Goal: Task Accomplishment & Management: Complete application form

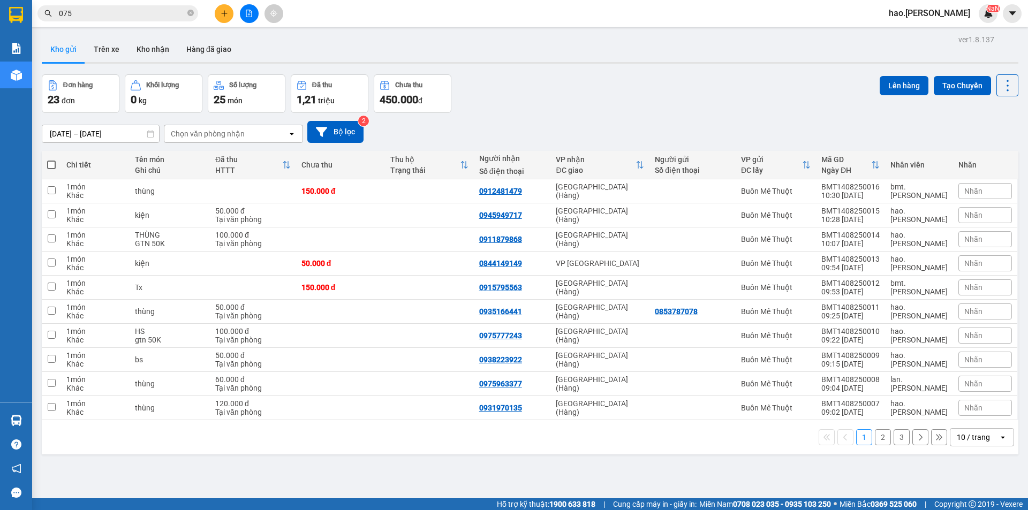
click at [224, 14] on icon "plus" at bounding box center [224, 13] width 7 height 7
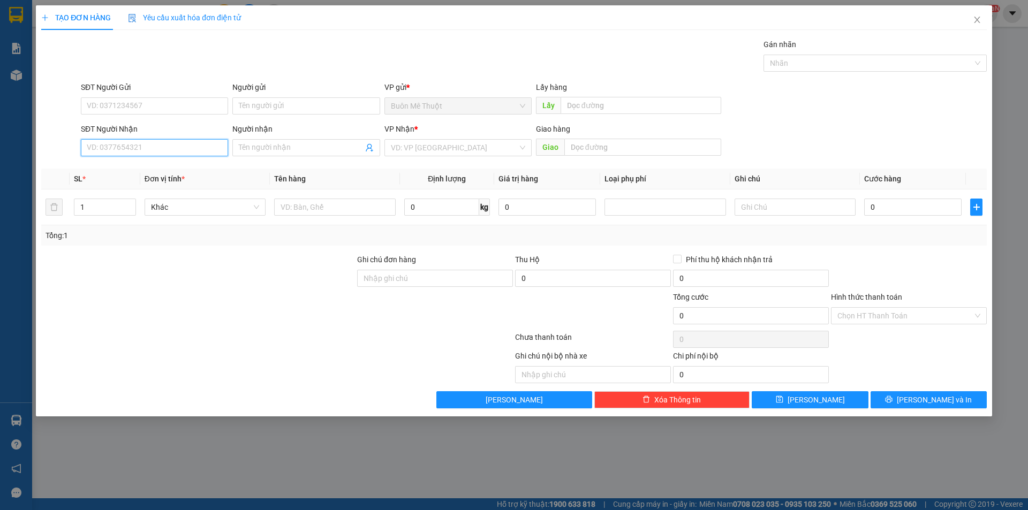
click at [122, 146] on input "SĐT Người Nhận" at bounding box center [154, 147] width 147 height 17
type input "0961653220"
click at [111, 168] on div "0961653220" at bounding box center [154, 169] width 134 height 12
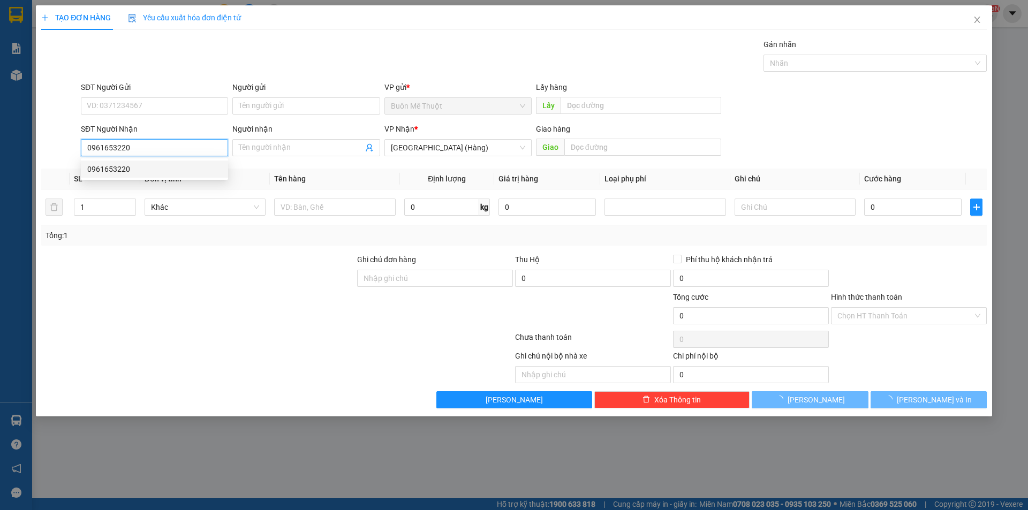
type input "100.000"
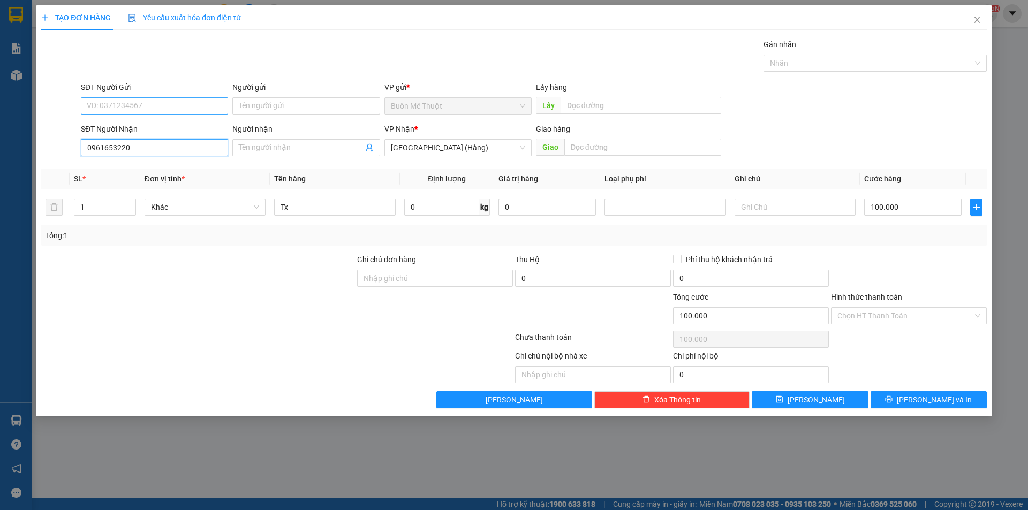
type input "0961653220"
click at [145, 108] on input "SĐT Người Gửi" at bounding box center [154, 105] width 147 height 17
click at [312, 86] on div "Người gửi" at bounding box center [305, 87] width 147 height 12
click at [312, 97] on input "Người gửi" at bounding box center [305, 105] width 147 height 17
click at [216, 64] on div "Gói vận chuyển * Tiêu chuẩn Gán nhãn Nhãn" at bounding box center [534, 57] width 911 height 37
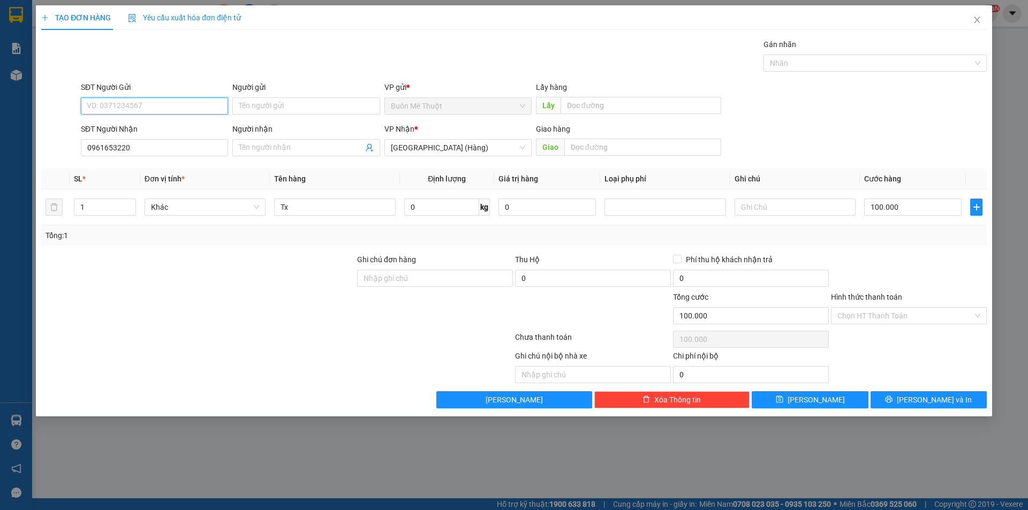
click at [140, 97] on input "SĐT Người Gửi" at bounding box center [154, 105] width 147 height 17
type input "0905054242"
click at [884, 210] on input "100.000" at bounding box center [912, 207] width 97 height 17
type input "5"
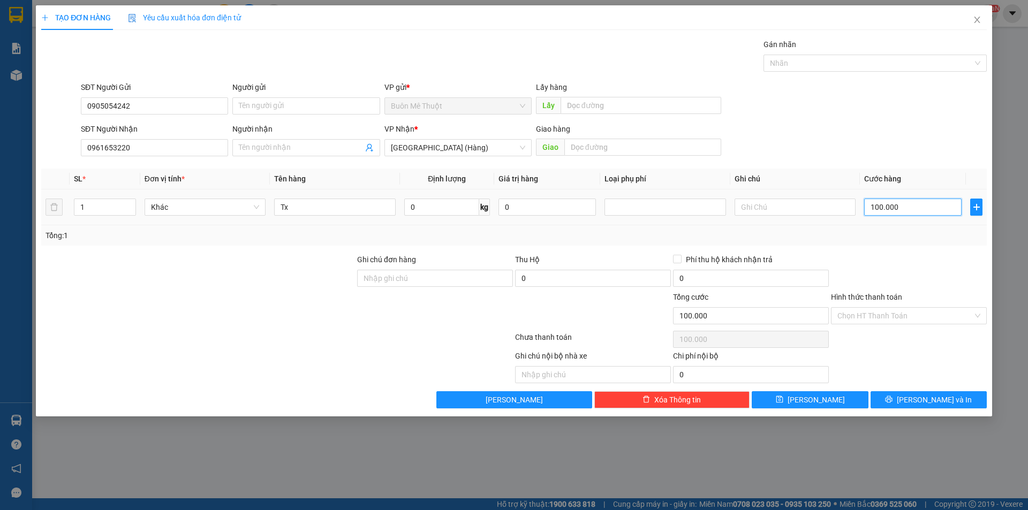
type input "5"
type input "50"
type input "50.000"
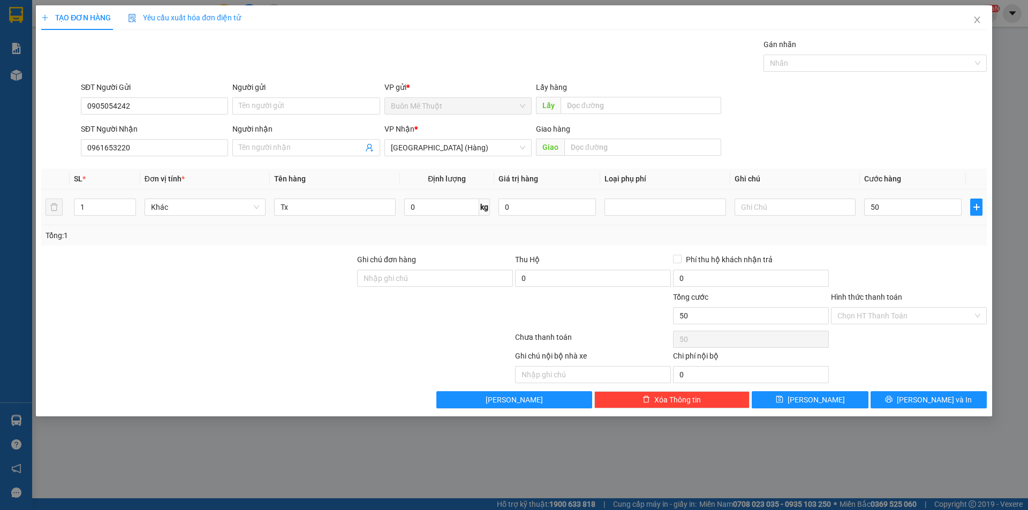
type input "50.000"
drag, startPoint x: 365, startPoint y: 194, endPoint x: 360, endPoint y: 204, distance: 11.5
click at [365, 195] on td "Tx" at bounding box center [335, 208] width 130 height 36
click at [352, 210] on input "Tx" at bounding box center [334, 207] width 121 height 17
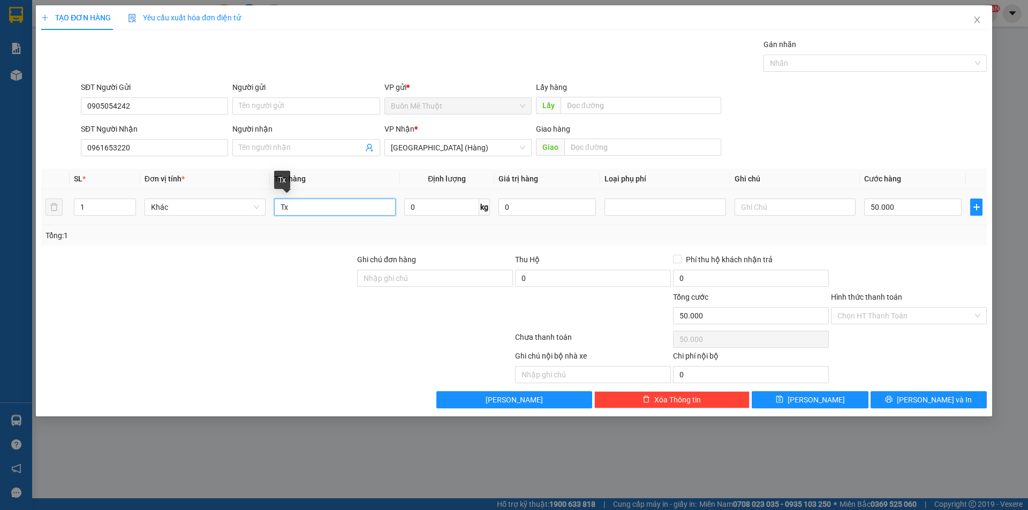
type input "T"
type input "hs"
drag, startPoint x: 873, startPoint y: 314, endPoint x: 876, endPoint y: 326, distance: 12.2
click at [873, 318] on input "Hình thức thanh toán" at bounding box center [906, 316] width 136 height 16
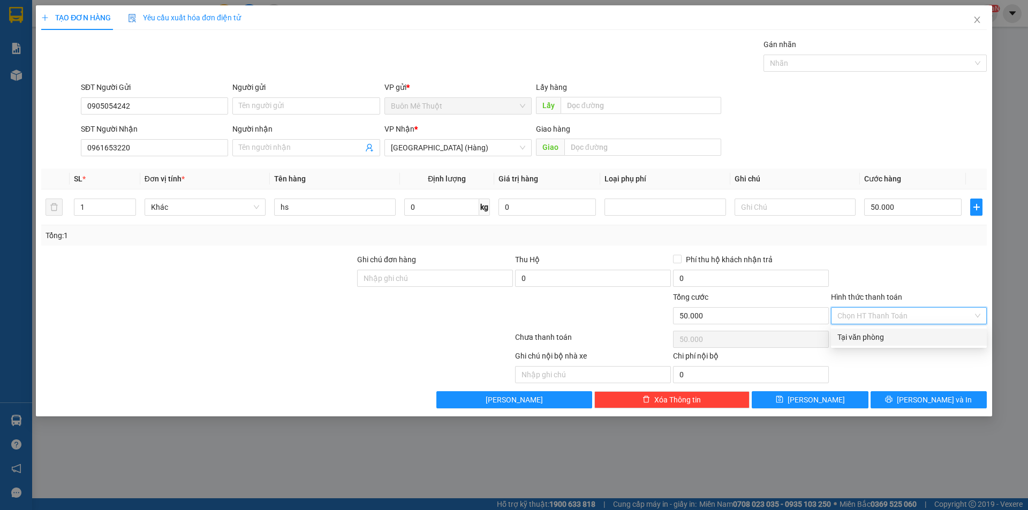
click at [884, 340] on div "Tại văn phòng" at bounding box center [909, 338] width 143 height 12
type input "0"
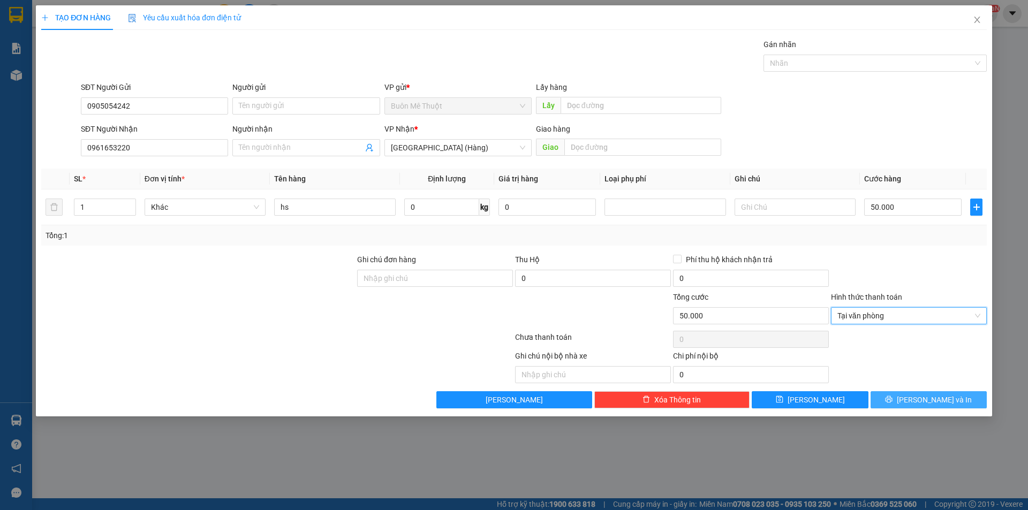
click at [899, 398] on button "[PERSON_NAME] và In" at bounding box center [929, 400] width 116 height 17
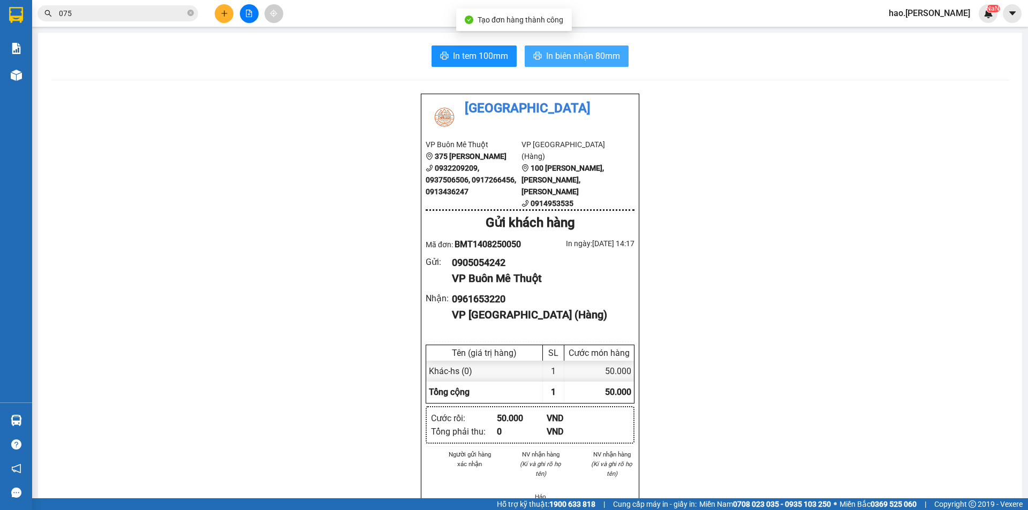
click at [596, 48] on button "In biên nhận 80mm" at bounding box center [577, 56] width 104 height 21
click at [208, 10] on div "075" at bounding box center [104, 13] width 209 height 16
click at [210, 16] on div at bounding box center [249, 13] width 80 height 19
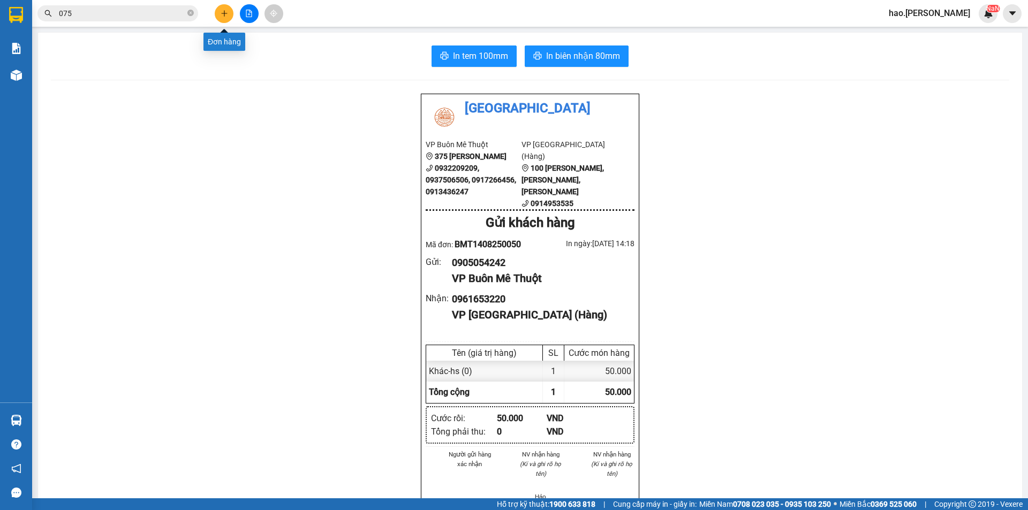
click at [217, 17] on button at bounding box center [224, 13] width 19 height 19
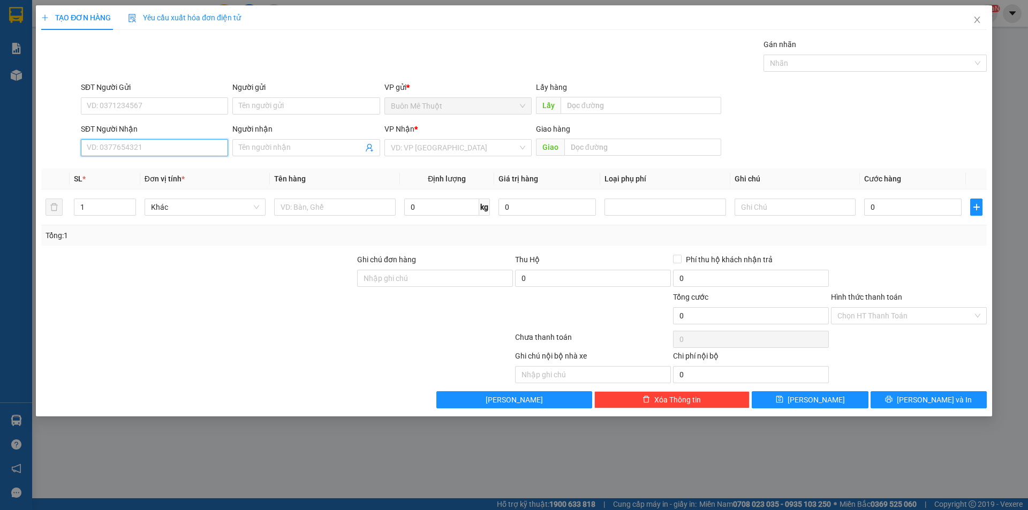
click at [137, 150] on input "SĐT Người Nhận" at bounding box center [154, 147] width 147 height 17
type input "0982030372"
click at [306, 152] on input "Người nhận" at bounding box center [301, 148] width 124 height 12
type input "0966683388"
click at [172, 148] on input "0982030372" at bounding box center [154, 147] width 147 height 17
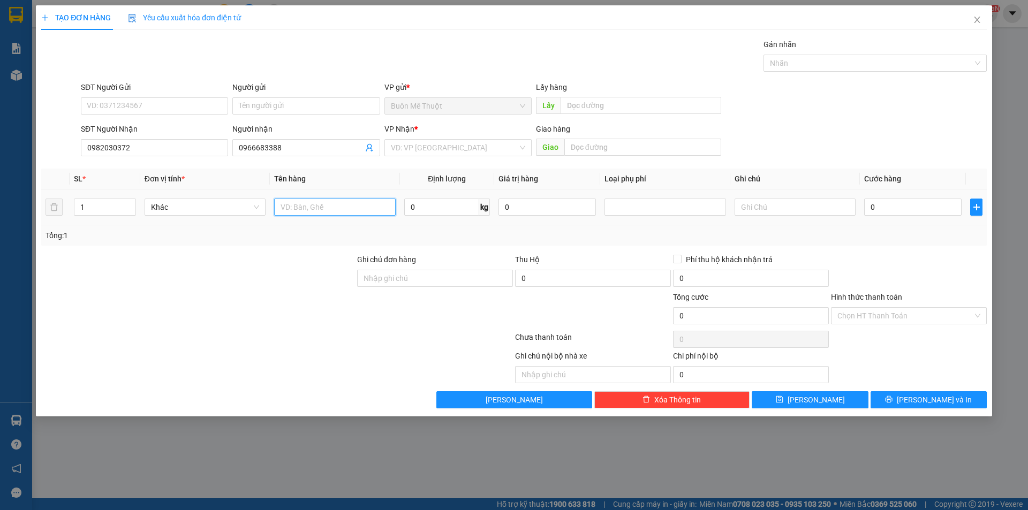
click at [355, 207] on input "text" at bounding box center [334, 207] width 121 height 17
type input "thùng"
click at [893, 209] on input "0" at bounding box center [912, 207] width 97 height 17
type input "2"
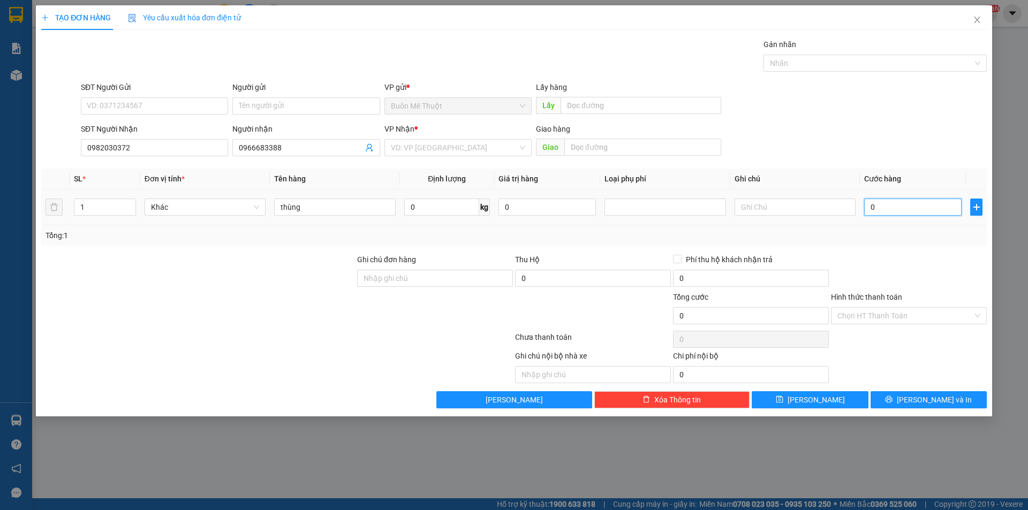
type input "2"
type input "0"
type input "05"
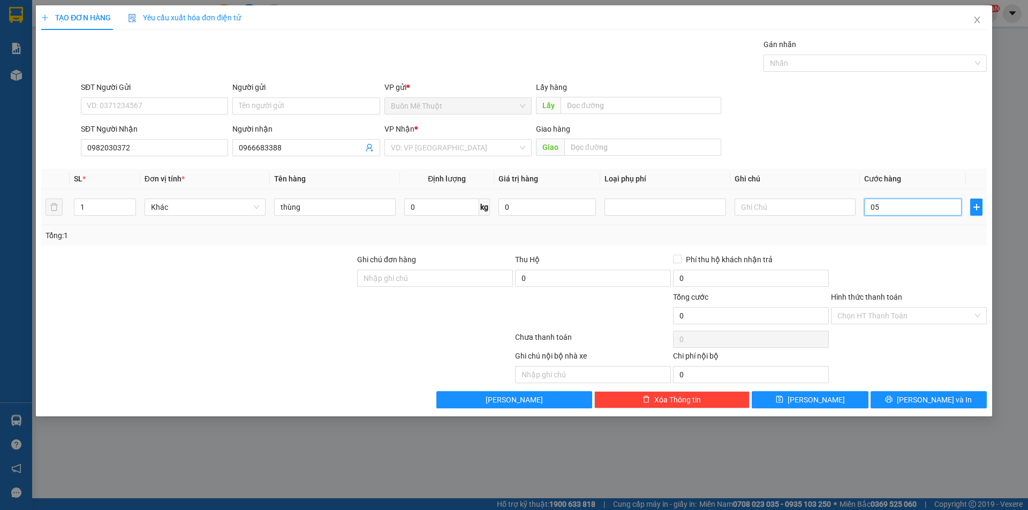
type input "5"
type input "050"
type input "50"
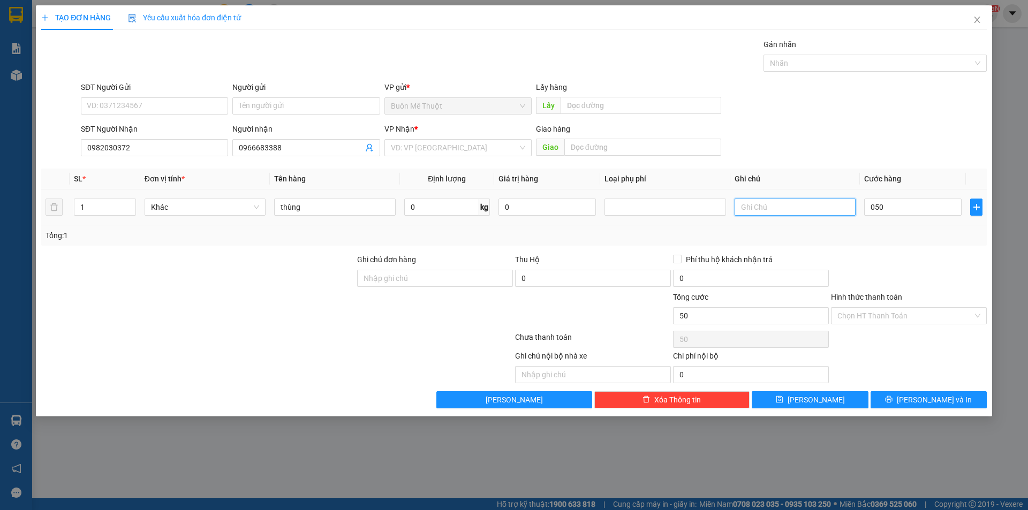
type input "50.000"
click at [788, 207] on input "text" at bounding box center [795, 207] width 121 height 17
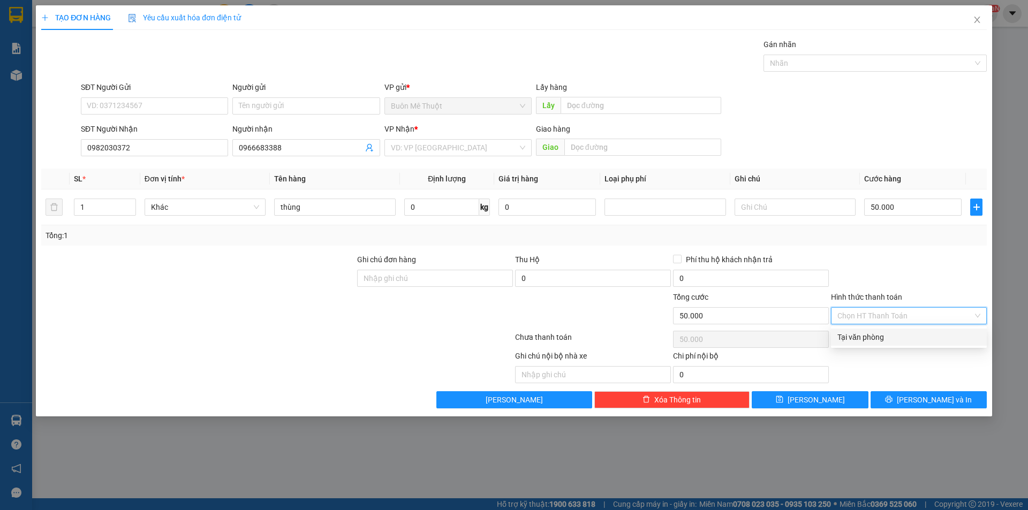
click at [896, 322] on input "Hình thức thanh toán" at bounding box center [906, 316] width 136 height 16
click at [891, 341] on div "Tại văn phòng" at bounding box center [909, 338] width 143 height 12
type input "0"
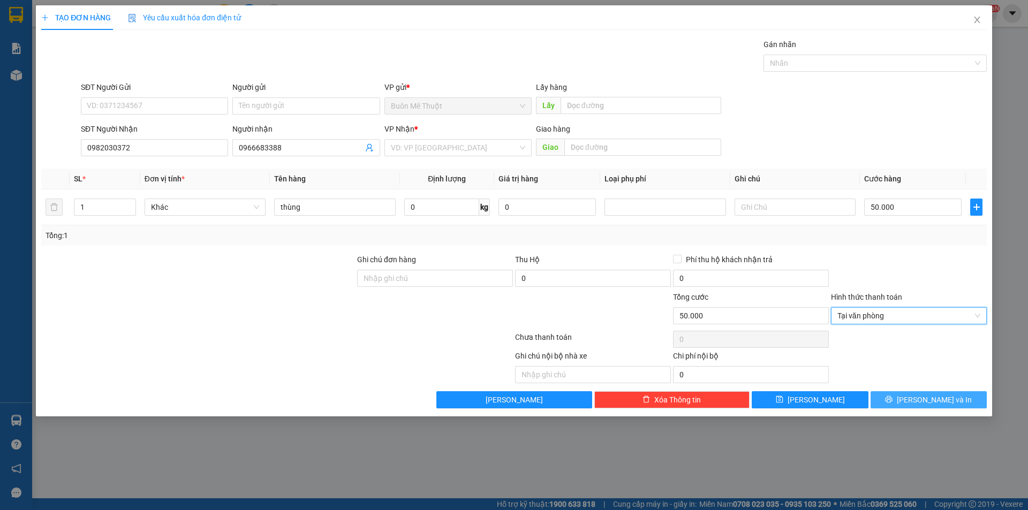
click at [894, 405] on button "[PERSON_NAME] và In" at bounding box center [929, 400] width 116 height 17
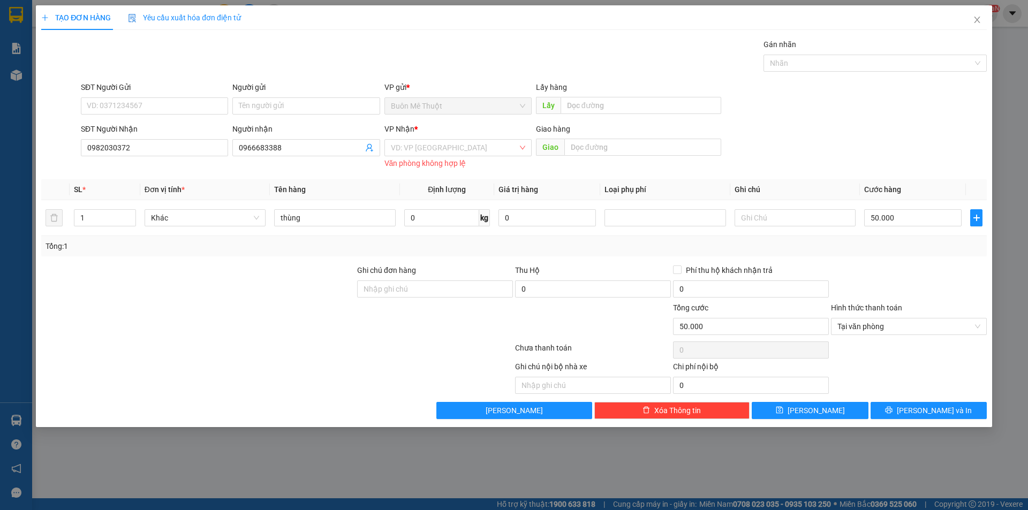
click at [463, 138] on div "VP Nhận *" at bounding box center [458, 131] width 147 height 16
click at [465, 146] on input "search" at bounding box center [454, 148] width 127 height 16
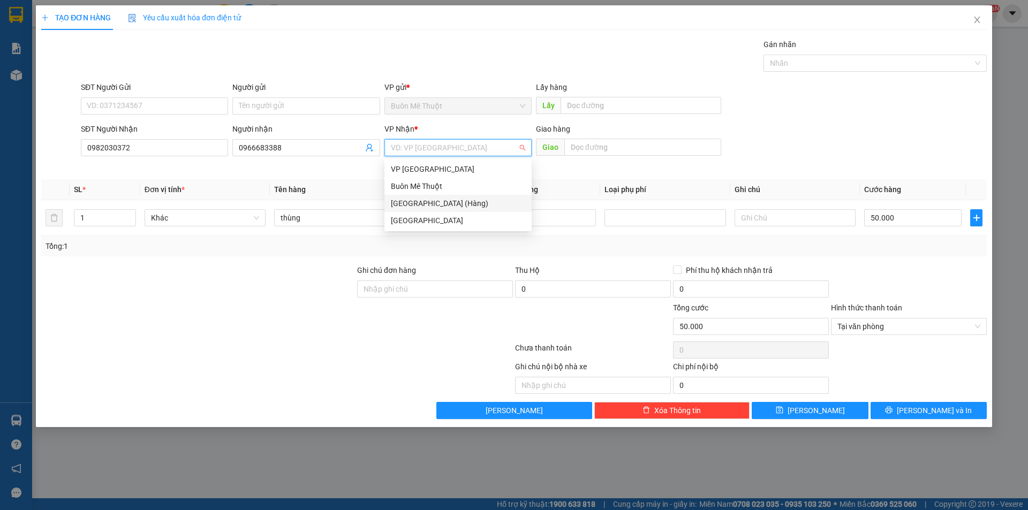
click at [470, 198] on div "[GEOGRAPHIC_DATA] (Hàng)" at bounding box center [458, 204] width 134 height 12
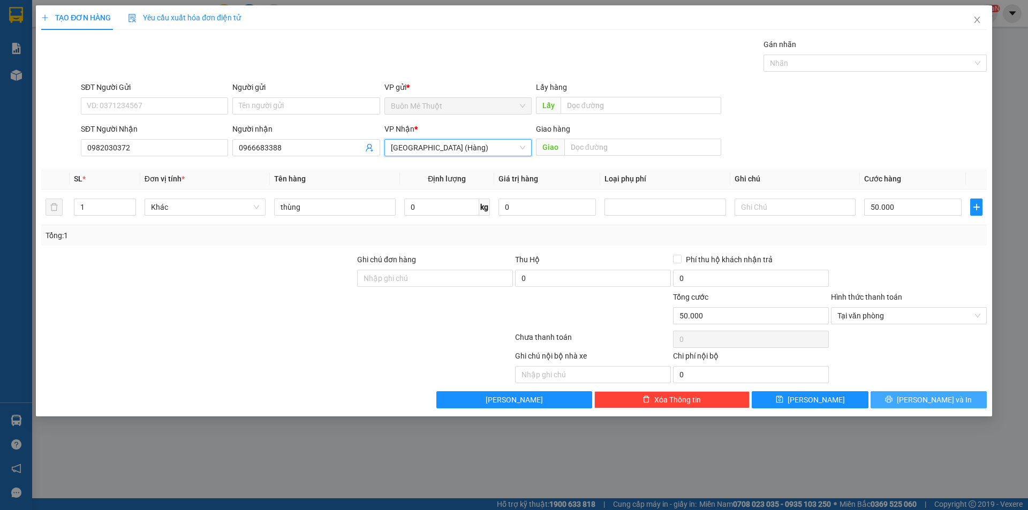
click at [920, 397] on span "[PERSON_NAME] và In" at bounding box center [934, 400] width 75 height 12
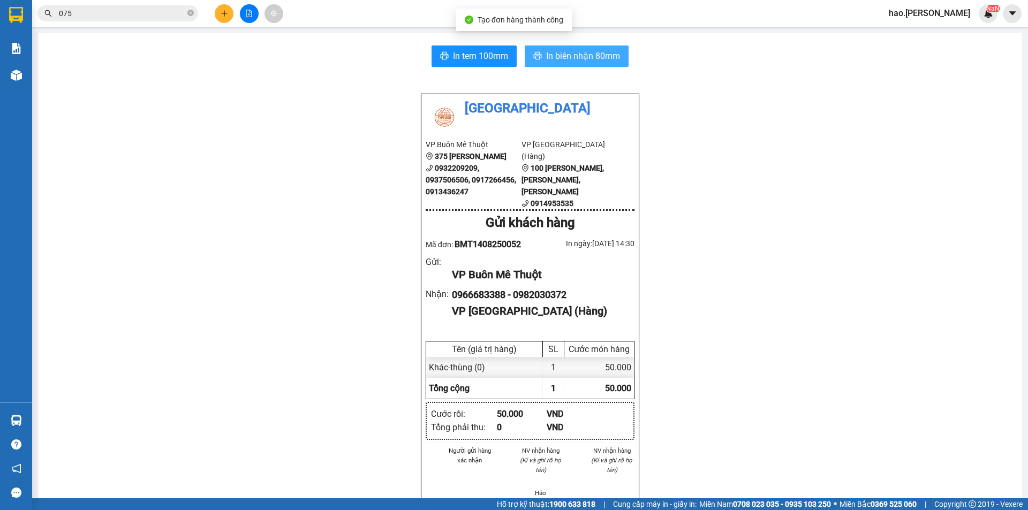
click at [546, 63] on span "In biên nhận 80mm" at bounding box center [583, 55] width 74 height 13
